Goal: Task Accomplishment & Management: Use online tool/utility

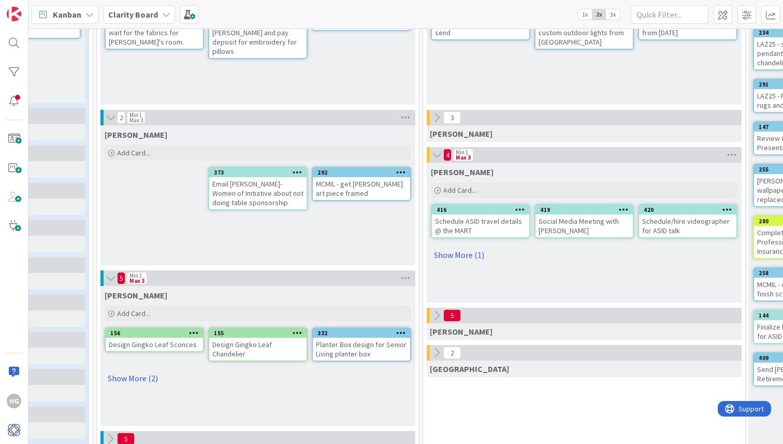
scroll to position [186, 478]
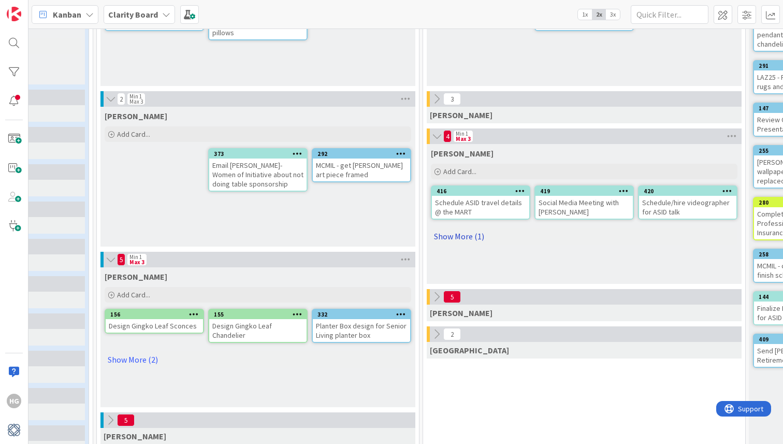
click at [452, 237] on link "Show More (1)" at bounding box center [584, 236] width 307 height 17
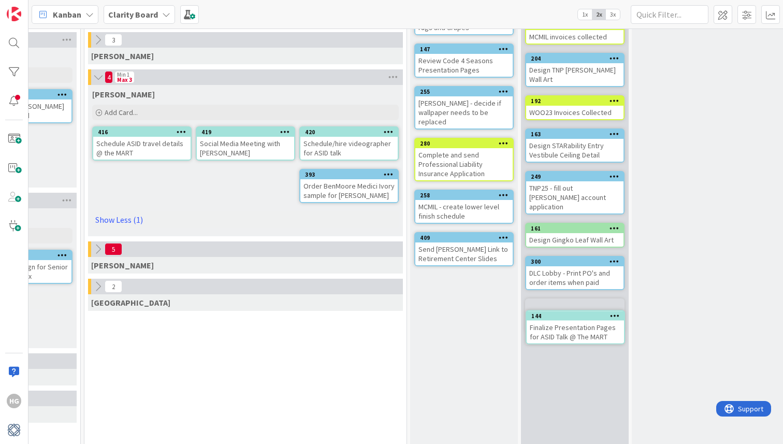
scroll to position [263, 817]
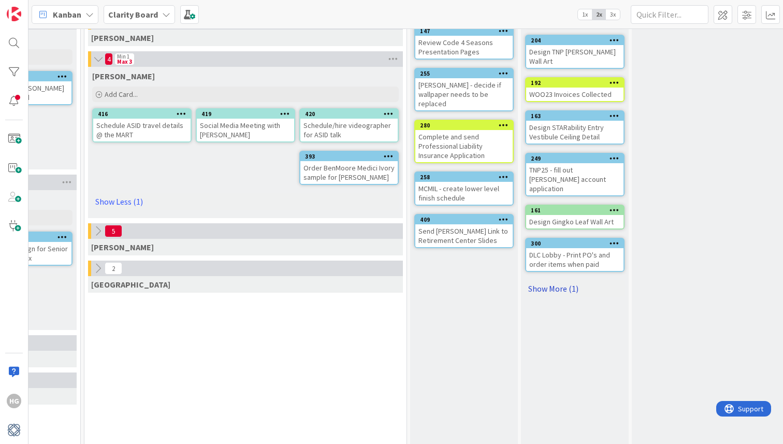
click at [561, 280] on link "Show More (1)" at bounding box center [574, 288] width 99 height 17
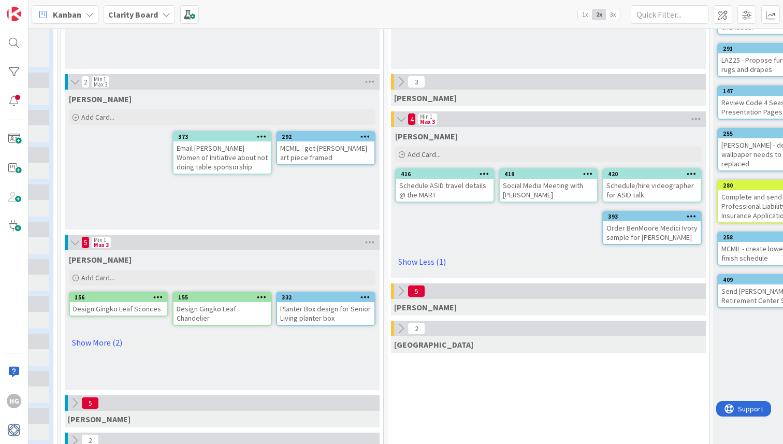
scroll to position [203, 491]
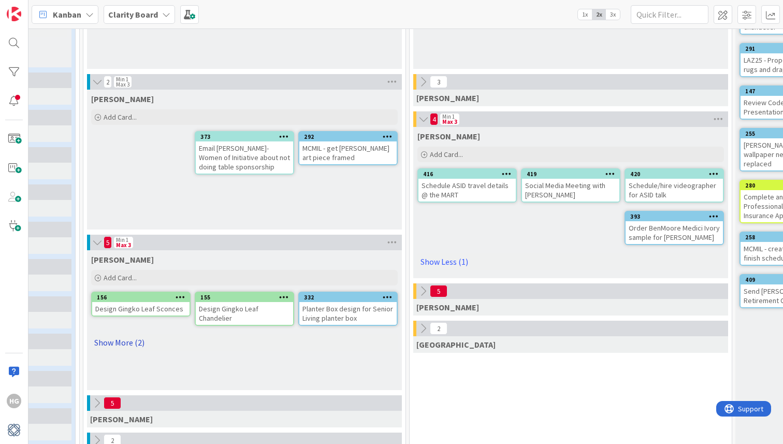
click at [131, 341] on link "Show More (2)" at bounding box center [244, 342] width 307 height 17
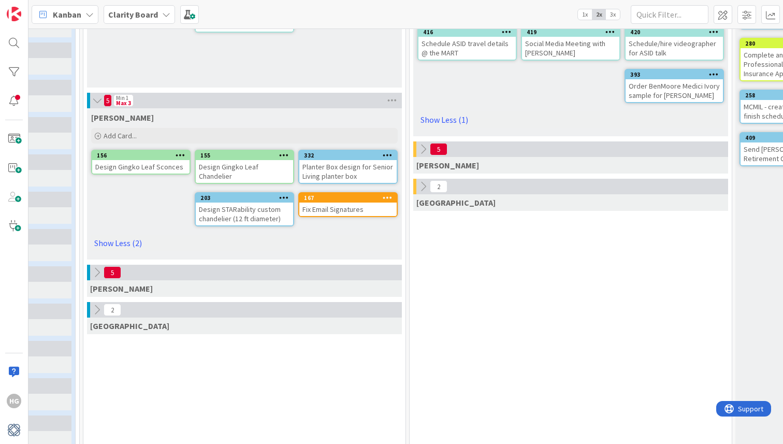
scroll to position [347, 491]
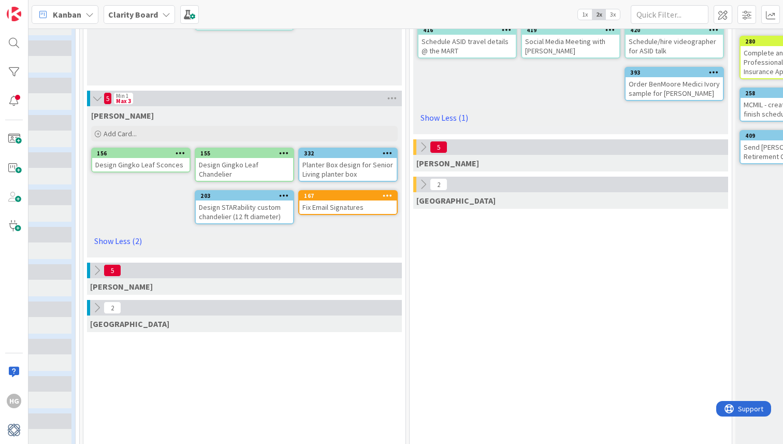
click at [102, 269] on icon at bounding box center [96, 270] width 11 height 11
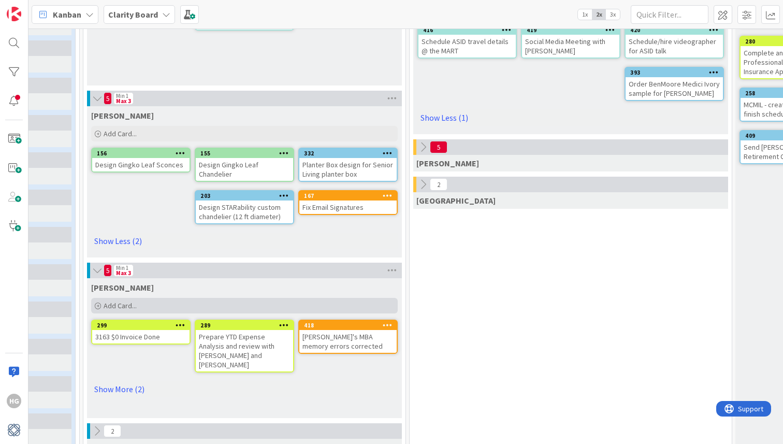
click at [107, 308] on span "Add Card..." at bounding box center [120, 305] width 33 height 9
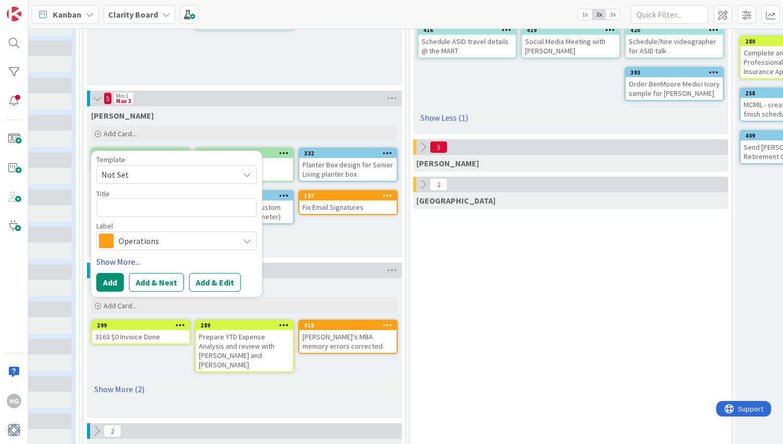
type textarea "x"
type textarea "G"
type textarea "x"
type textarea "Ge"
type textarea "x"
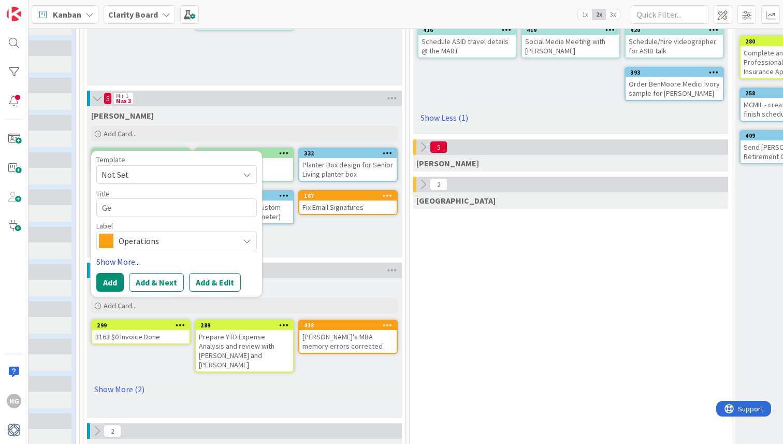
type textarea "Get"
type textarea "x"
type textarea "Get"
type textarea "x"
type textarea "Get A"
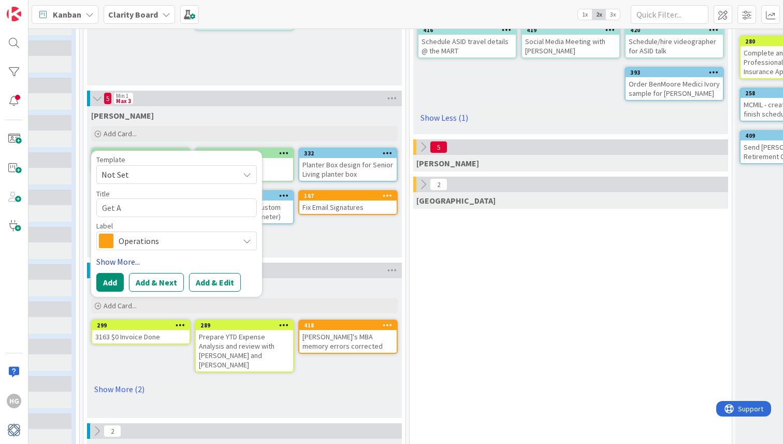
type textarea "x"
type textarea "Get Au"
type textarea "x"
type textarea "Get Aus"
type textarea "x"
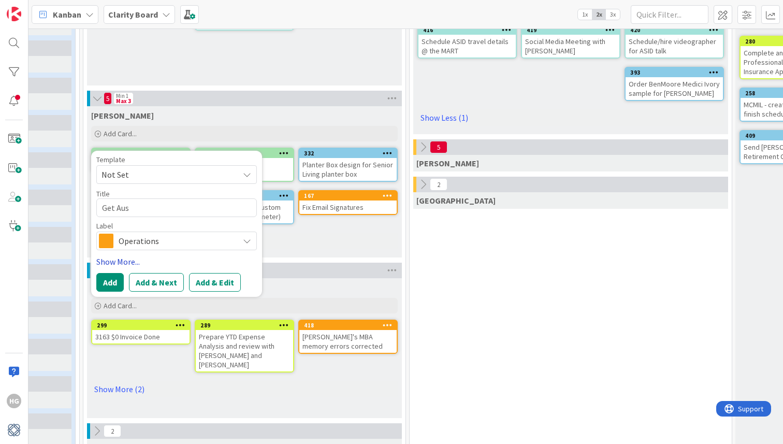
type textarea "Get Aust"
type textarea "x"
type textarea "Get Austi"
type textarea "x"
type textarea "Get Austin"
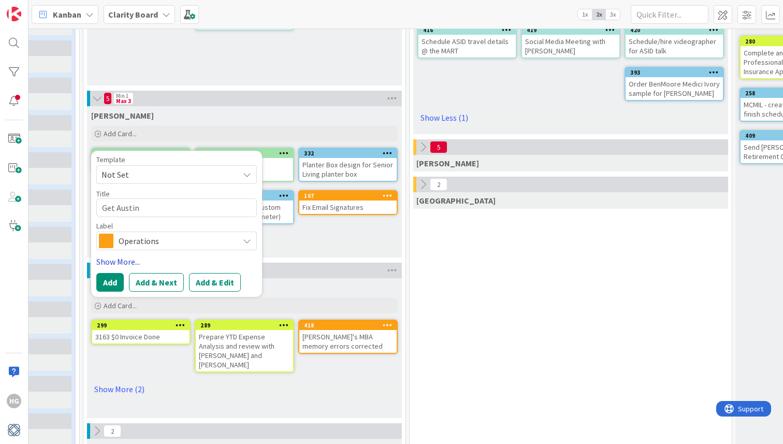
type textarea "x"
type textarea "Get Austin"
type textarea "x"
type textarea "Get [PERSON_NAME]"
type textarea "x"
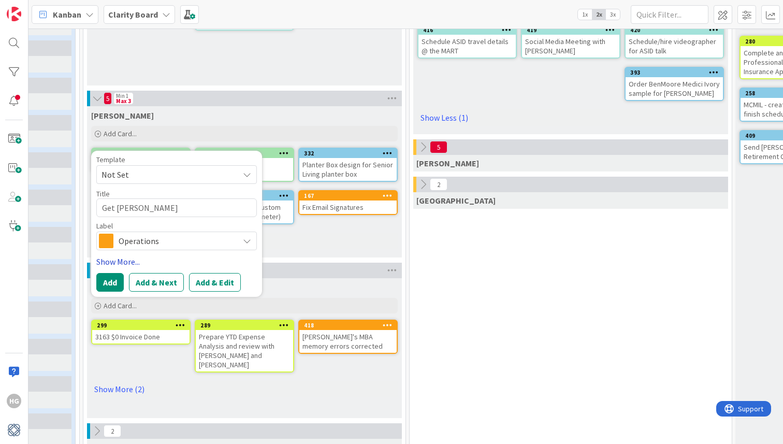
type textarea "Get Austin Re"
type textarea "x"
type textarea "Get [PERSON_NAME]"
type textarea "x"
type textarea "Get [PERSON_NAME]"
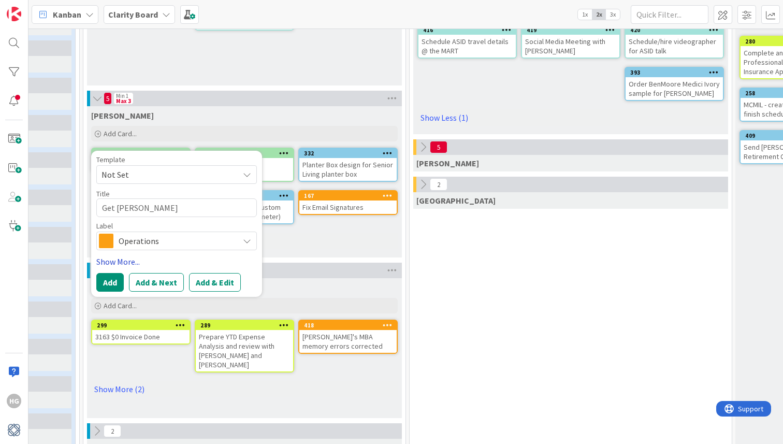
type textarea "x"
type textarea "Get [PERSON_NAME]"
type textarea "x"
type textarea "Get Austin Read"
type textarea "x"
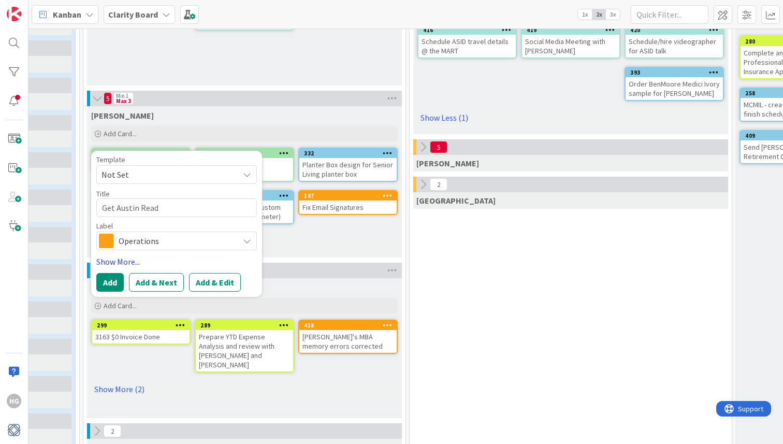
type textarea "Get Austin Ready"
type textarea "x"
type textarea "Get Austin Ready"
type textarea "x"
type textarea "Get Austin Ready f"
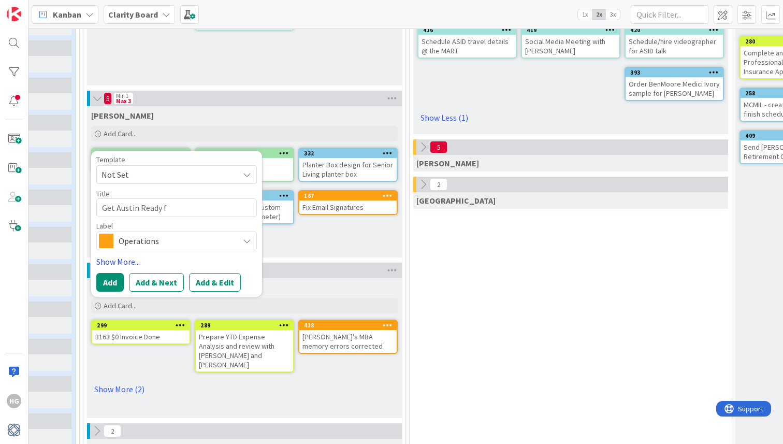
type textarea "x"
type textarea "Get Austin Ready fo"
type textarea "x"
type textarea "Get Austin Ready for"
type textarea "x"
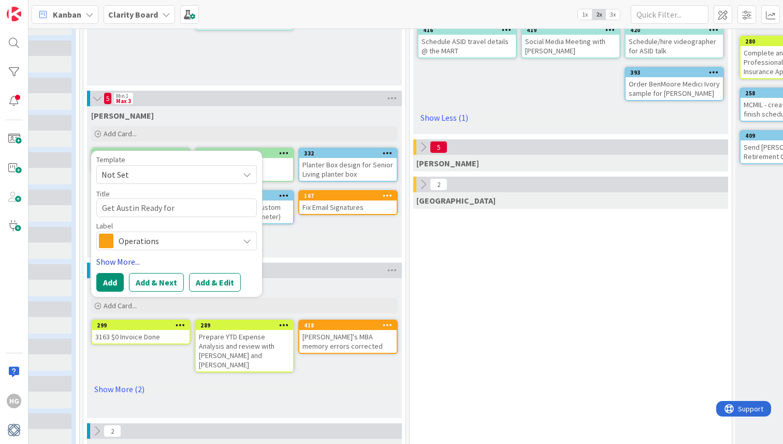
type textarea "Get Austin Ready for"
type textarea "x"
type textarea "Get Austin Ready for C"
type textarea "x"
type textarea "Get Austin Ready for Cr"
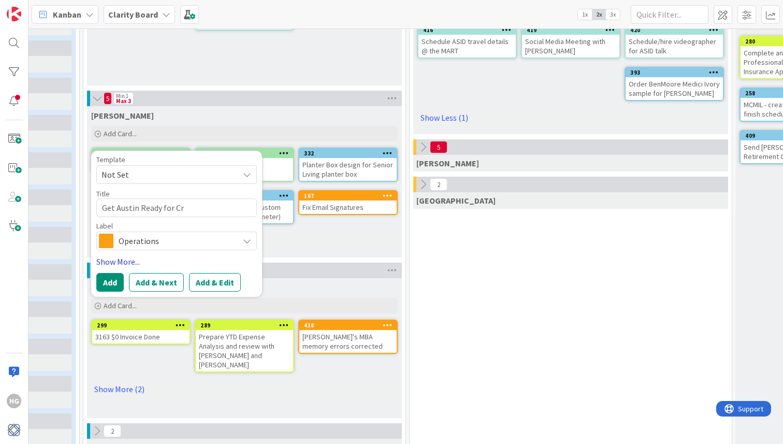
type textarea "x"
type textarea "Get Austin Ready for Cre"
type textarea "x"
type textarea "Get Austin Ready for Crea"
type textarea "x"
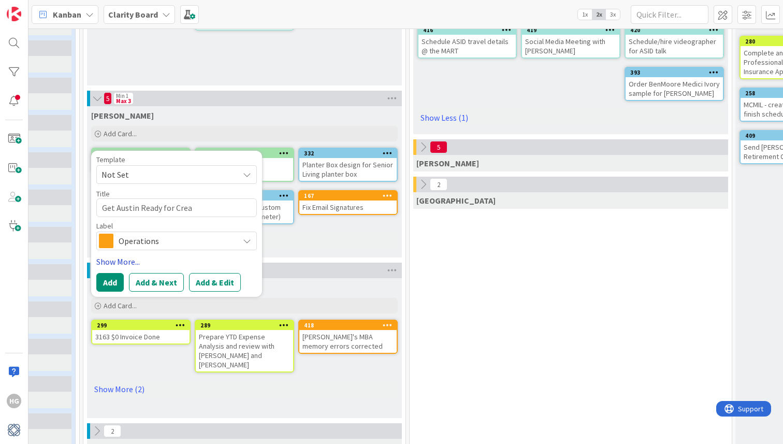
type textarea "Get Austin Ready for Creat"
type textarea "x"
type textarea "Get Austin Ready for Creati"
type textarea "x"
type textarea "Get Austin Ready for Creating"
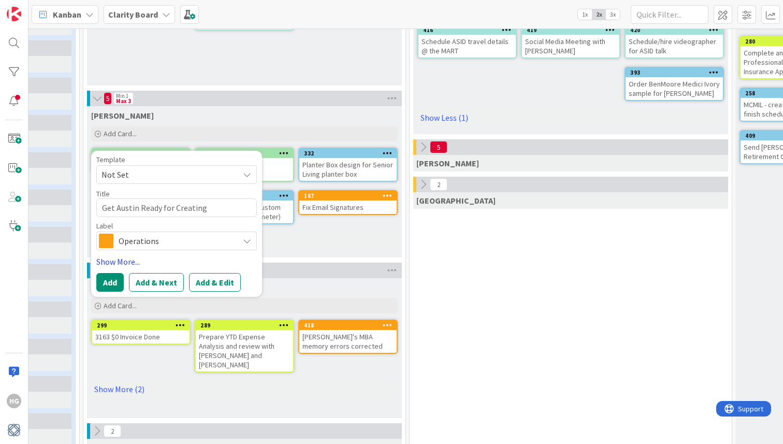
type textarea "x"
type textarea "Get Austin Ready for Creating"
type textarea "x"
type textarea "Get Austin Ready for Creating T"
type textarea "x"
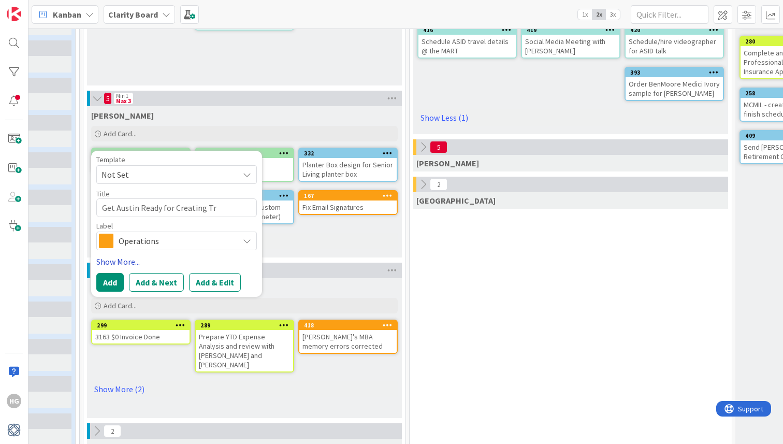
type textarea "Get Austin Ready for Creating Tra"
type textarea "x"
type textarea "Get Austin Ready for Creating Trad"
type textarea "x"
type textarea "Get Austin Ready for Creating Trade"
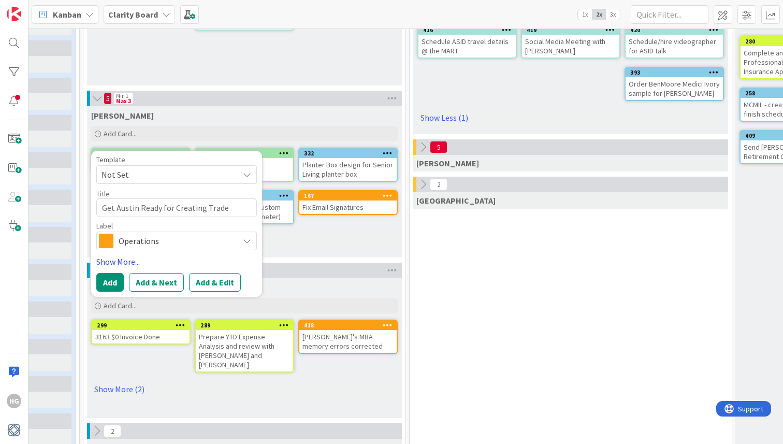
type textarea "x"
type textarea "Get Austin Ready for Creating Trade"
type textarea "x"
type textarea "Get Austin Ready for Creating Trade A"
type textarea "x"
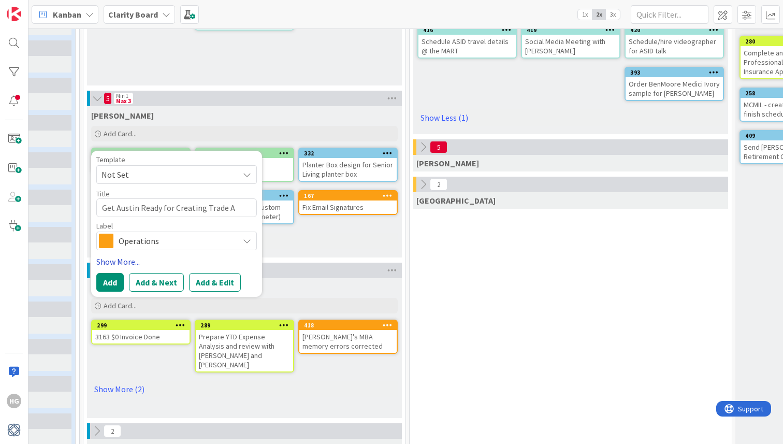
type textarea "Get Austin Ready for Creating Trade Ac"
type textarea "x"
type textarea "Get Austin Ready for Creating Trade Acc"
type textarea "x"
type textarea "Get Austin Ready for Creating Trade Acc'"
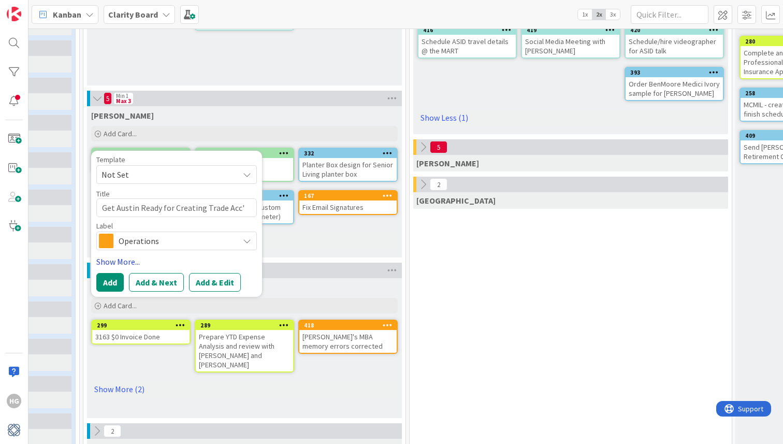
type textarea "x"
type textarea "Get Austin Ready for Creating Trade Acc's"
type textarea "x"
type textarea "Get Austin Ready for Creating Trade Acc's"
type textarea "x"
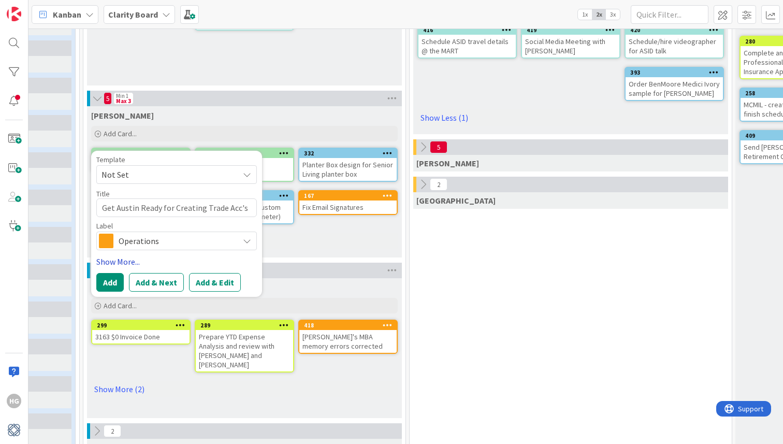
type textarea "Get Austin Ready for Creating Trade Acc's w"
type textarea "x"
type textarea "Get Austin Ready for Creating Trade Acc's wi"
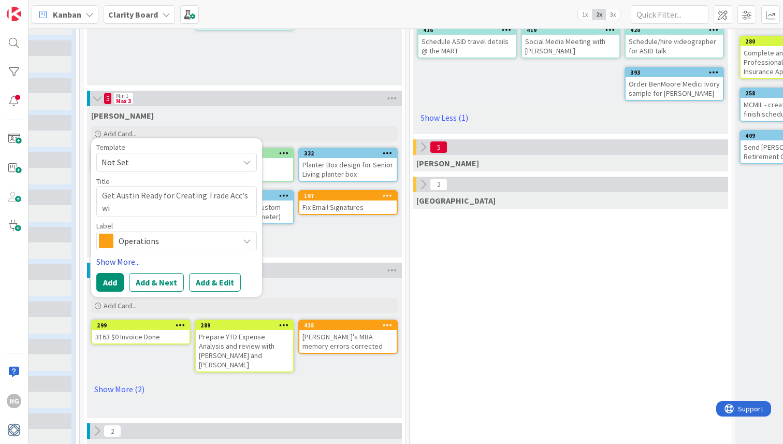
type textarea "x"
type textarea "Get Austin Ready for Creating Trade Acc's wit"
type textarea "x"
type textarea "Get Austin Ready for Creating Trade Acc's with"
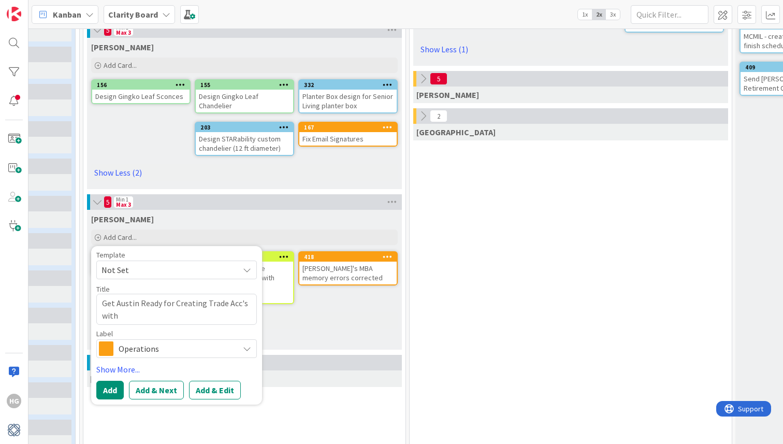
scroll to position [427, 491]
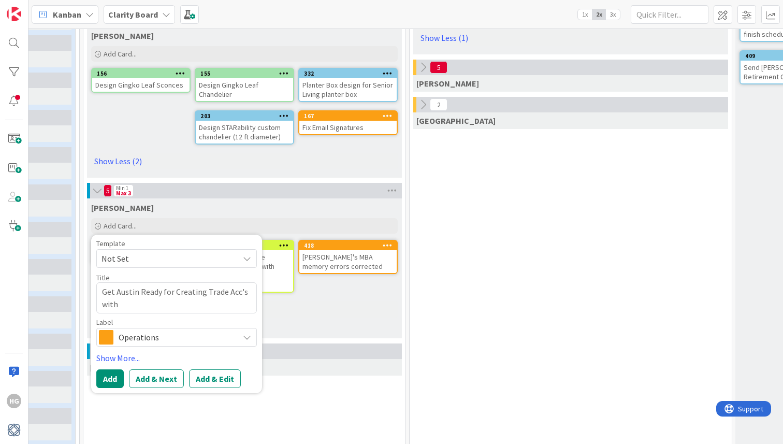
type textarea "x"
type textarea "Get Austin Ready for Creating Trade Acc's wit"
type textarea "x"
type textarea "Get Austin Ready for Creating Trade Acc's wi"
type textarea "x"
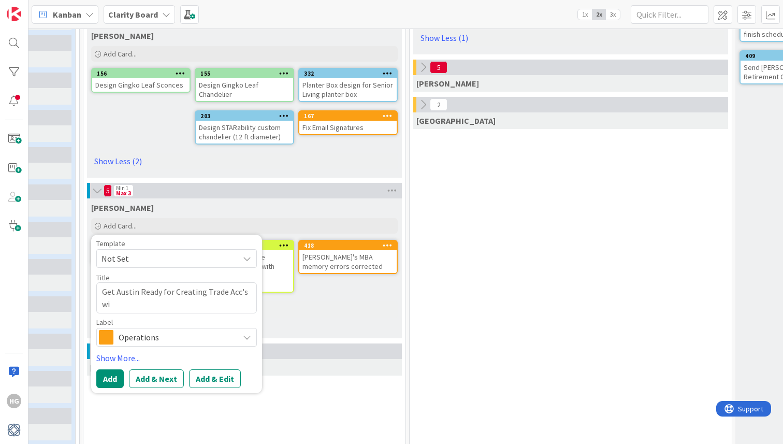
type textarea "Get Austin Ready for Creating Trade Acc's w"
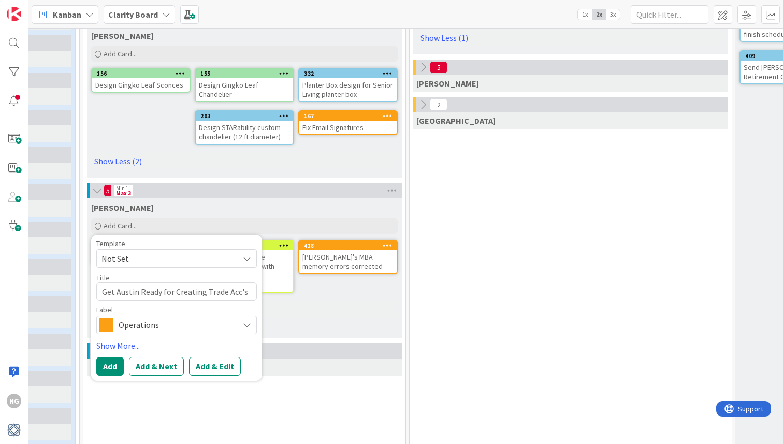
type textarea "x"
type textarea "Get Austin Ready for Creating Trade Acc's"
type textarea "x"
type textarea "Get Austin Ready for Creating Trade Acc's"
type textarea "x"
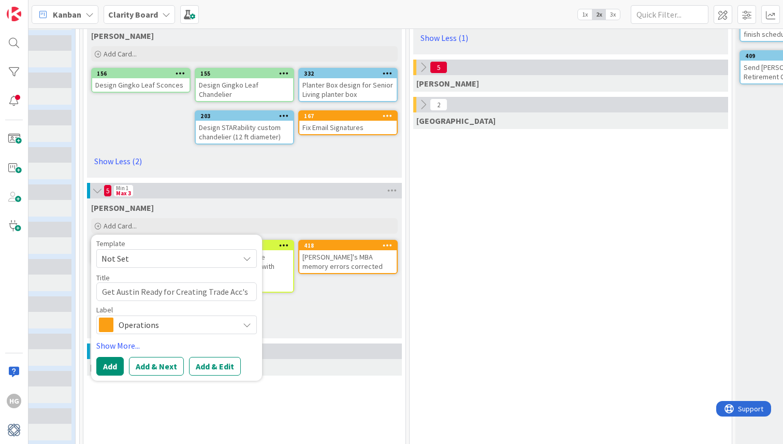
type textarea "Get Austin Ready for Creating Trade Acc'"
type textarea "x"
type textarea "Get Austin Ready for Creating Trade Acc"
type textarea "x"
type textarea "Get Austin Ready for Creating Trade Acco"
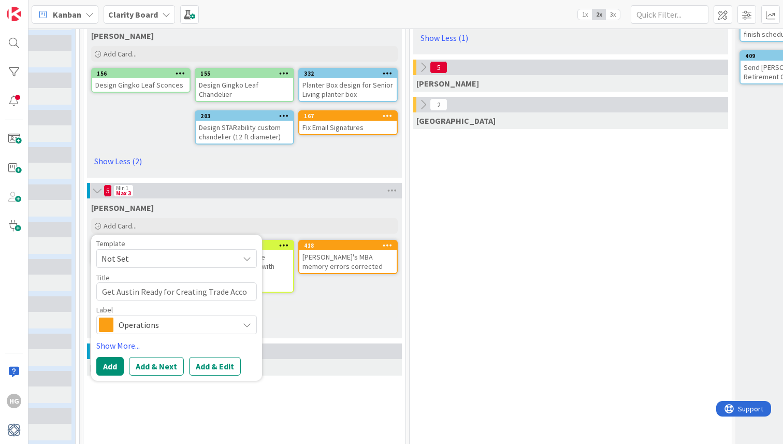
type textarea "x"
type textarea "Get Austin Ready for Creating Trade Accou"
type textarea "x"
type textarea "Get Austin Ready for Creating Trade Accoun"
type textarea "x"
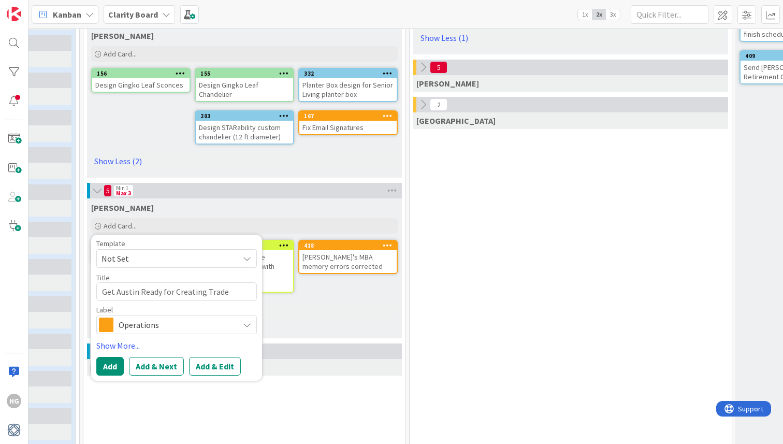
type textarea "Get Austin Ready for Creating Trade Account"
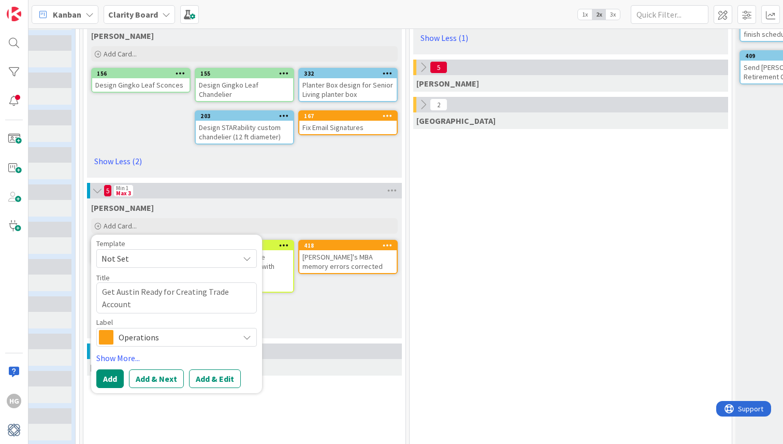
type textarea "x"
type textarea "Get Austin Ready for Creating Trade Accounts"
click at [106, 362] on link "Show More..." at bounding box center [176, 358] width 161 height 12
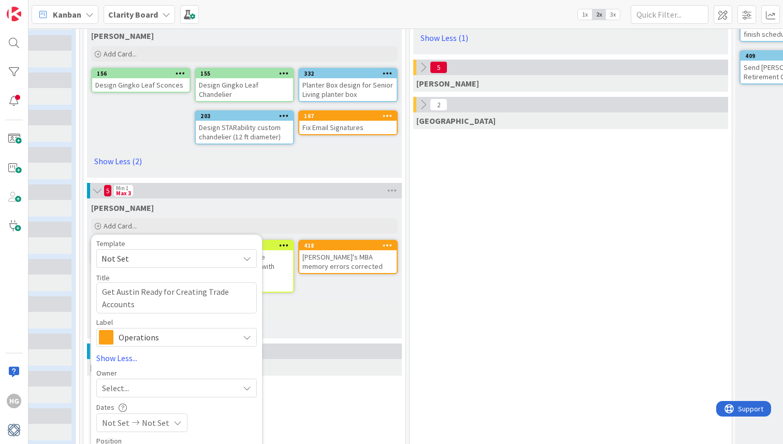
click at [115, 389] on span "Select..." at bounding box center [115, 388] width 27 height 12
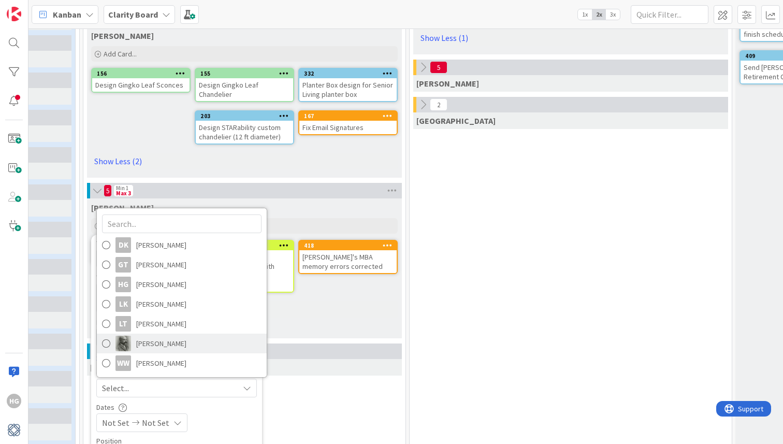
click at [155, 342] on span "[PERSON_NAME]" at bounding box center [161, 344] width 50 height 16
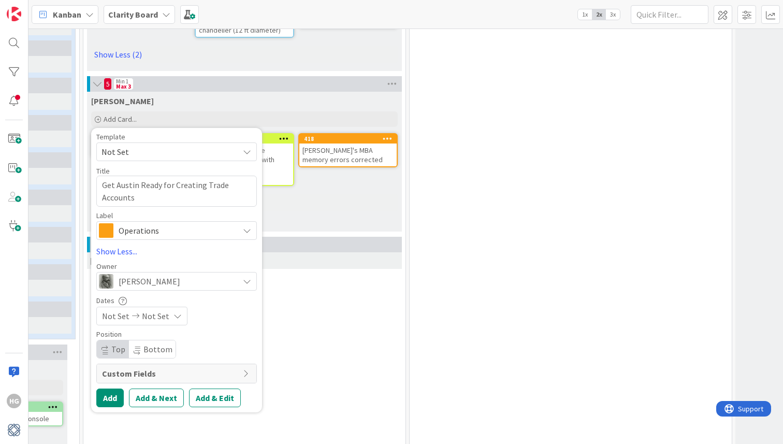
scroll to position [552, 491]
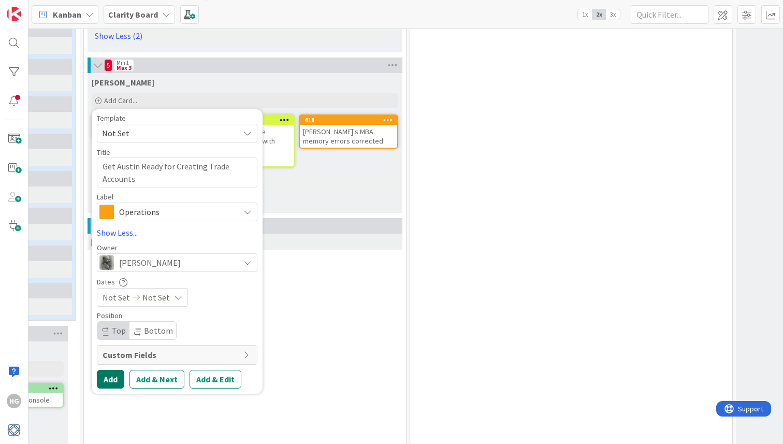
click at [114, 377] on button "Add" at bounding box center [110, 379] width 27 height 19
type textarea "x"
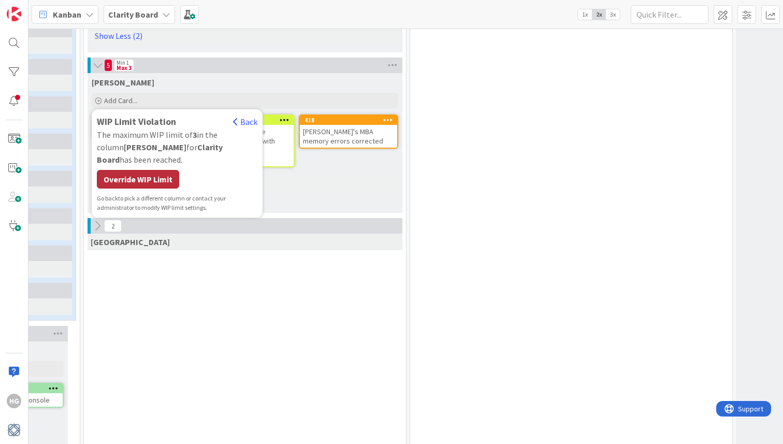
click at [150, 170] on div "Override WIP Limit" at bounding box center [138, 179] width 82 height 19
